Goal: Book appointment/travel/reservation

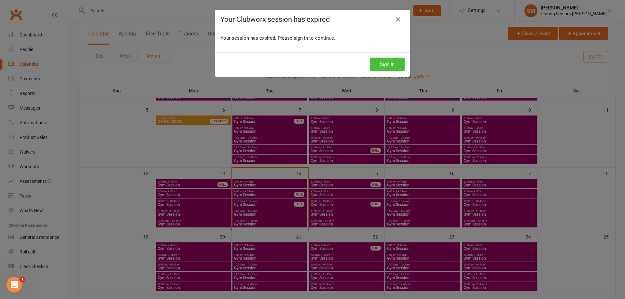
click at [388, 61] on button "Sign In" at bounding box center [387, 65] width 35 height 14
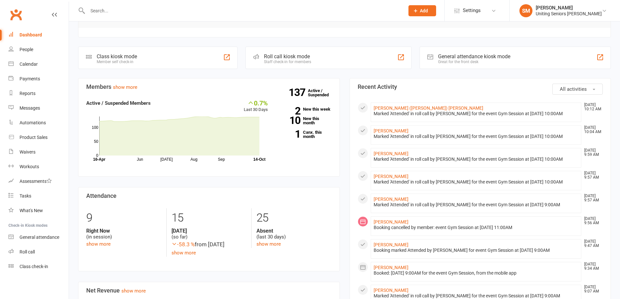
scroll to position [98, 0]
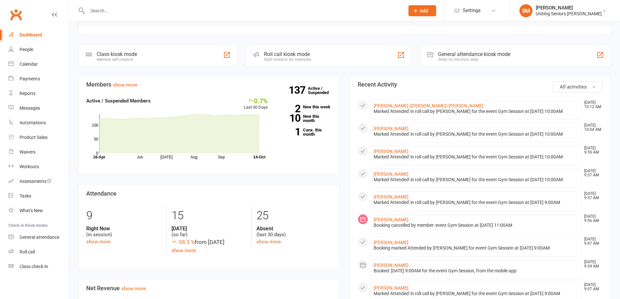
drag, startPoint x: 467, startPoint y: 225, endPoint x: 567, endPoint y: 225, distance: 99.6
click at [561, 225] on div "Booking cancelled by member: event Gym Session at 17 Oct 2025 at 11:00AM" at bounding box center [476, 226] width 205 height 6
click at [565, 228] on div "Booking cancelled by member: event Gym Session at 17 Oct 2025 at 11:00AM" at bounding box center [476, 226] width 205 height 6
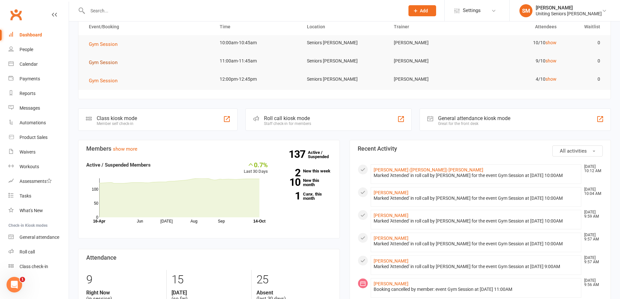
scroll to position [33, 0]
click at [23, 67] on link "Calendar" at bounding box center [38, 64] width 60 height 15
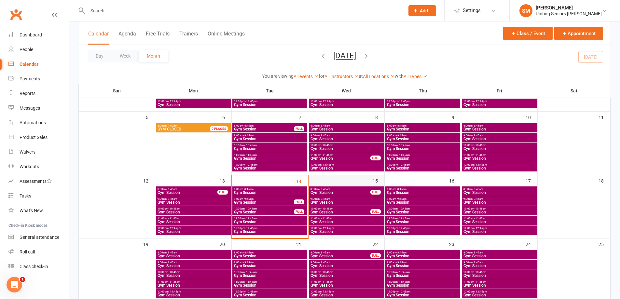
scroll to position [98, 0]
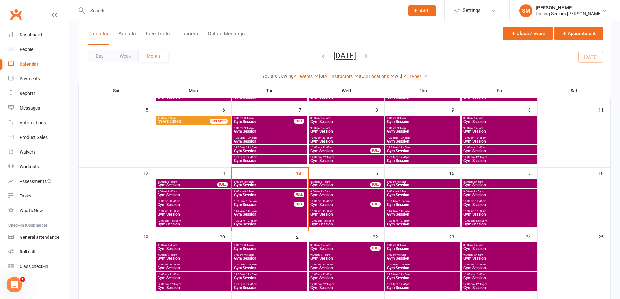
click at [277, 210] on span "11:00am - 11:45am" at bounding box center [270, 211] width 72 height 3
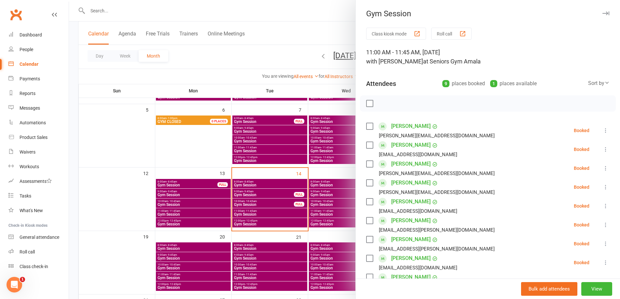
scroll to position [65, 0]
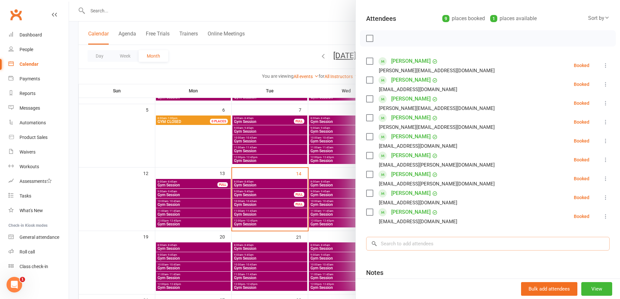
click at [433, 245] on input "search" at bounding box center [487, 244] width 243 height 14
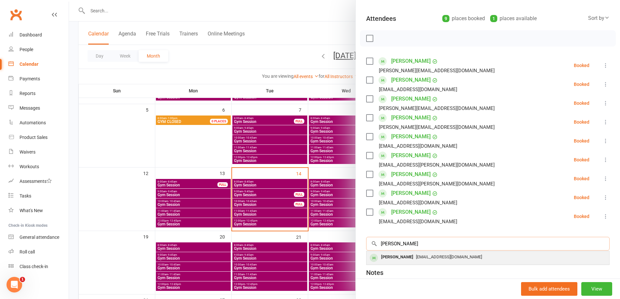
type input "mcgregor"
click at [414, 256] on div "Douglas McGregor" at bounding box center [397, 257] width 37 height 9
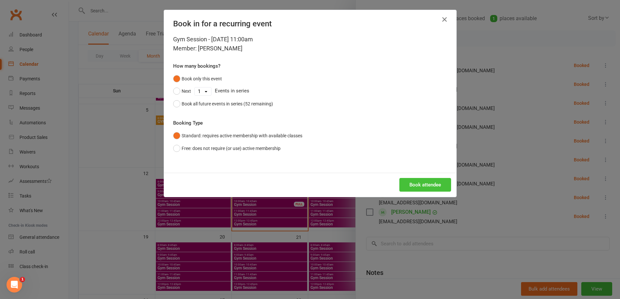
click at [420, 191] on button "Book attendee" at bounding box center [425, 185] width 52 height 14
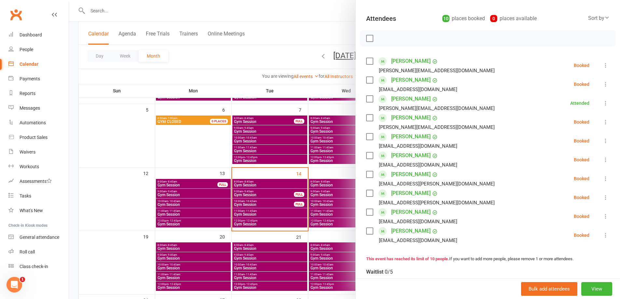
click at [312, 176] on div at bounding box center [344, 149] width 551 height 299
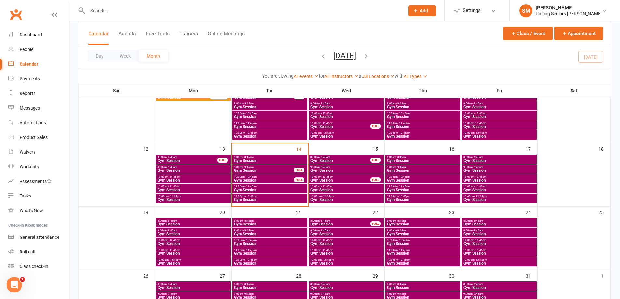
scroll to position [163, 0]
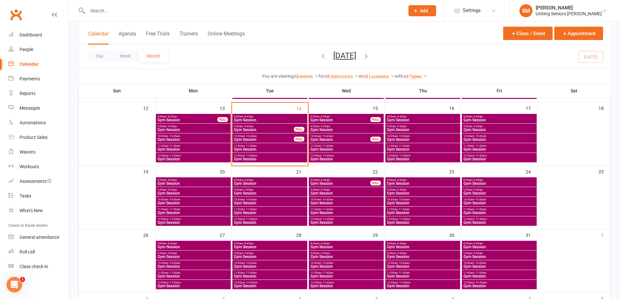
click at [267, 211] on span "Gym Session" at bounding box center [270, 213] width 72 height 4
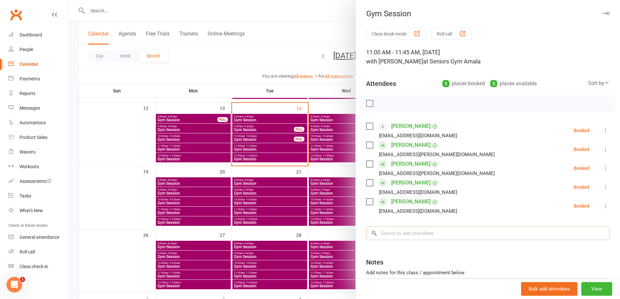
click at [427, 235] on input "search" at bounding box center [487, 234] width 243 height 14
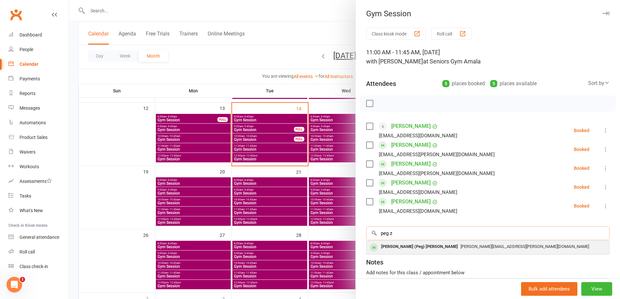
type input "peg z"
click at [424, 245] on div "Margaret (Peg) Zygaldo" at bounding box center [420, 246] width 82 height 9
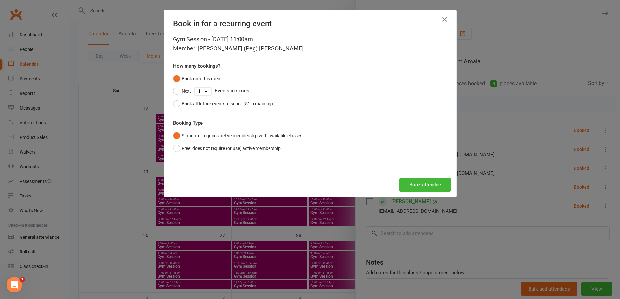
click at [205, 91] on select "1 2 3 4 5 6 7 8 9 10 11 12 13 14 15 16 17 18 19 20 21 22 23 24 25 26 27 28 29 3…" at bounding box center [203, 92] width 17 height 8
select select "9"
click at [195, 88] on select "1 2 3 4 5 6 7 8 9 10 11 12 13 14 15 16 17 18 19 20 21 22 23 24 25 26 27 28 29 3…" at bounding box center [203, 92] width 17 height 8
click at [175, 91] on button "Next" at bounding box center [182, 91] width 18 height 12
click at [429, 180] on button "Book attendee" at bounding box center [425, 185] width 52 height 14
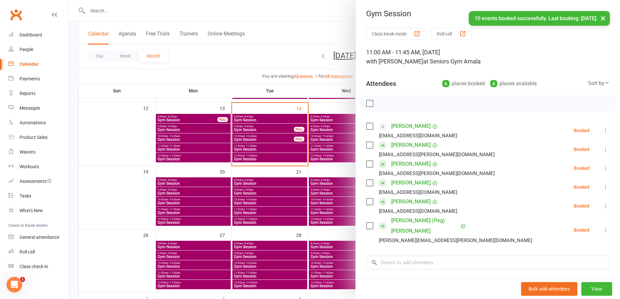
click at [318, 223] on div at bounding box center [344, 149] width 551 height 299
